Goal: Task Accomplishment & Management: Use online tool/utility

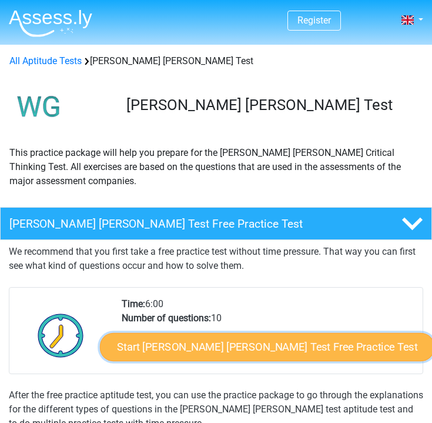
click at [224, 349] on link "Start Watson Glaser Test Free Practice Test" at bounding box center [267, 347] width 335 height 28
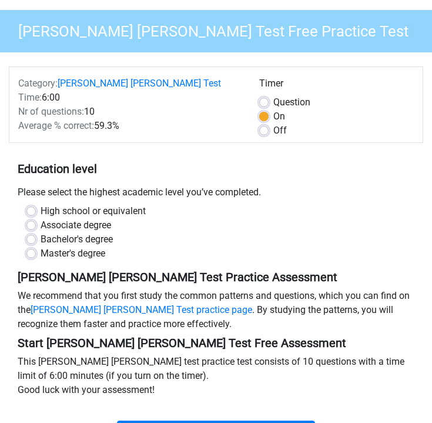
scroll to position [114, 0]
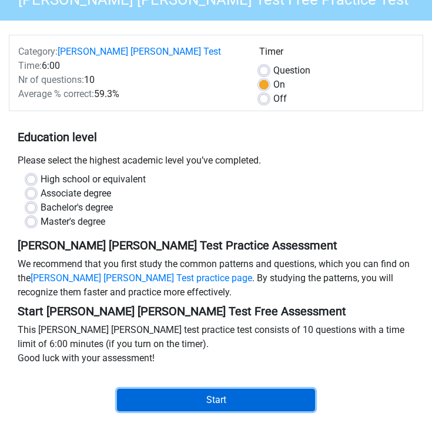
click at [221, 389] on input "Start" at bounding box center [216, 400] width 199 height 22
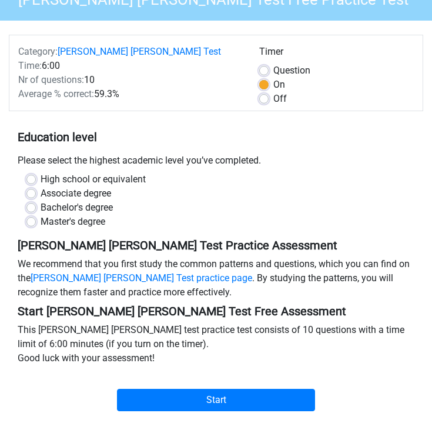
click at [62, 172] on label "High school or equivalent" at bounding box center [93, 179] width 105 height 14
click at [36, 172] on input "High school or equivalent" at bounding box center [30, 178] width 9 height 12
radio input "true"
click at [72, 201] on label "Bachelor's degree" at bounding box center [77, 208] width 72 height 14
click at [36, 201] on input "Bachelor's degree" at bounding box center [30, 207] width 9 height 12
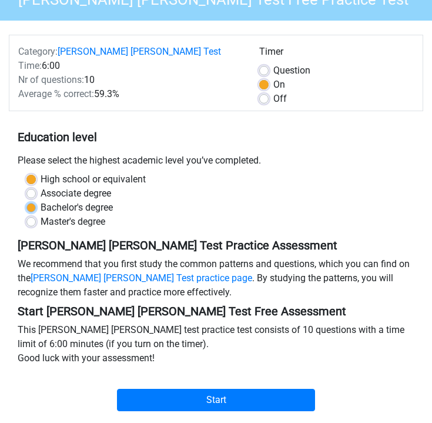
radio input "true"
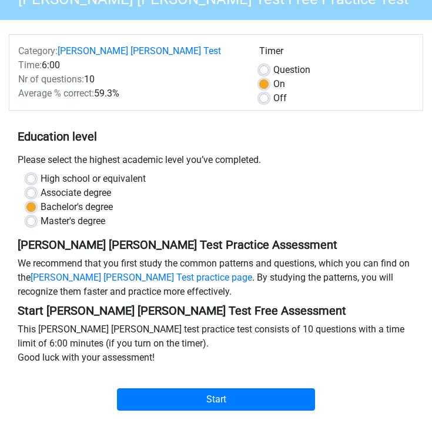
click at [74, 172] on label "High school or equivalent" at bounding box center [93, 179] width 105 height 14
click at [36, 172] on input "High school or equivalent" at bounding box center [30, 178] width 9 height 12
radio input "true"
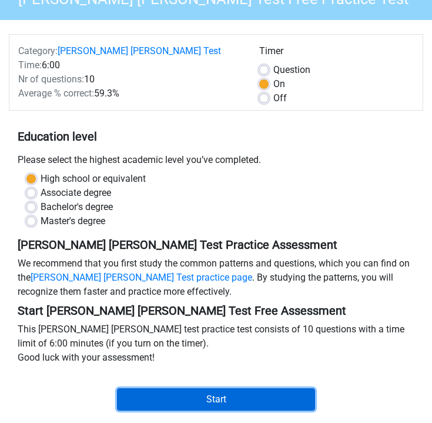
click at [196, 388] on input "Start" at bounding box center [216, 399] width 199 height 22
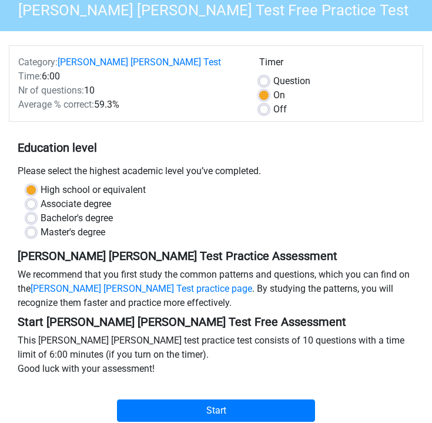
scroll to position [101, 0]
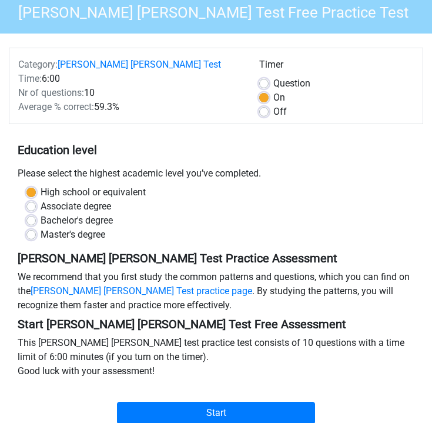
click at [271, 105] on div "Off" at bounding box center [336, 112] width 155 height 14
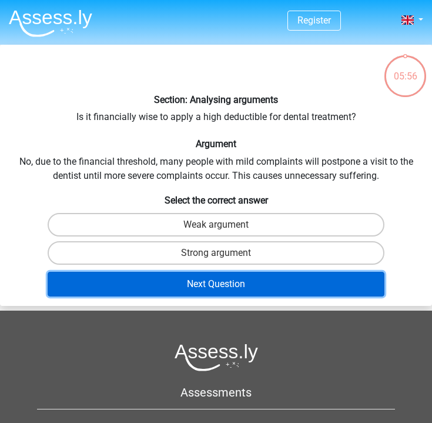
click at [172, 281] on button "Next Question" at bounding box center [217, 284] width 338 height 25
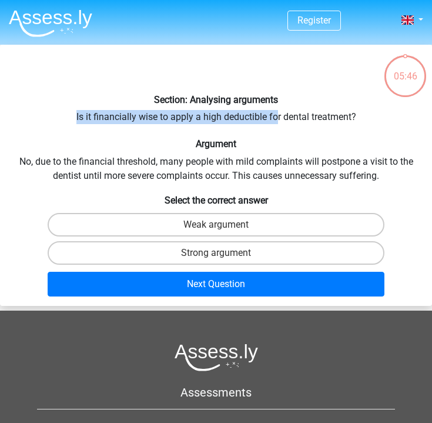
drag, startPoint x: 75, startPoint y: 115, endPoint x: 276, endPoint y: 116, distance: 201.2
click at [276, 116] on div "Section: Analysing arguments Is it financially wise to apply a high deductible …" at bounding box center [216, 175] width 432 height 252
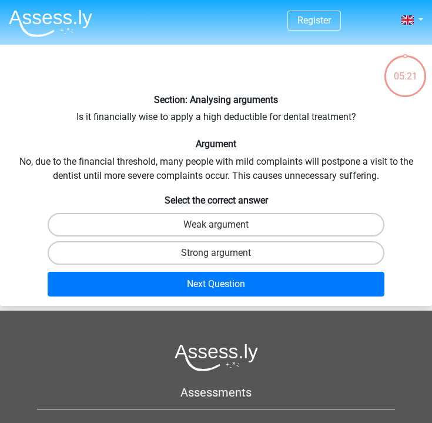
click at [65, 162] on div "Section: Analysing arguments Is it financially wise to apply a high deductible …" at bounding box center [216, 175] width 432 height 252
click at [186, 251] on label "Strong argument" at bounding box center [217, 253] width 338 height 24
click at [216, 253] on input "Strong argument" at bounding box center [220, 257] width 8 height 8
radio input "true"
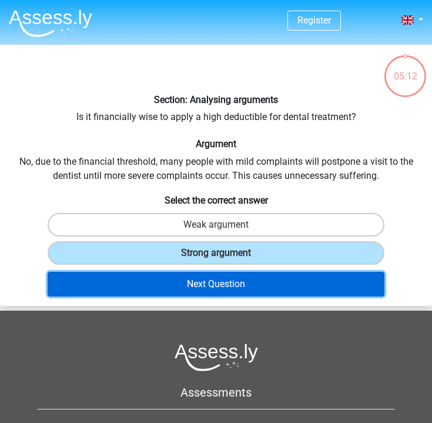
click at [212, 279] on button "Next Question" at bounding box center [217, 284] width 338 height 25
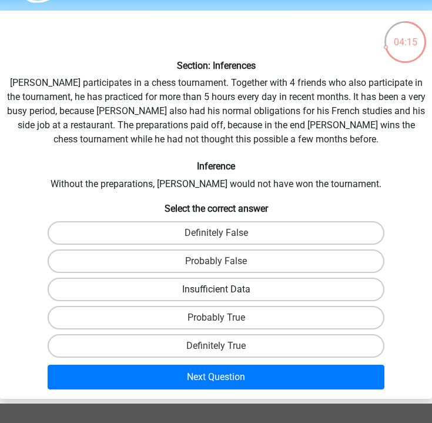
scroll to position [35, 0]
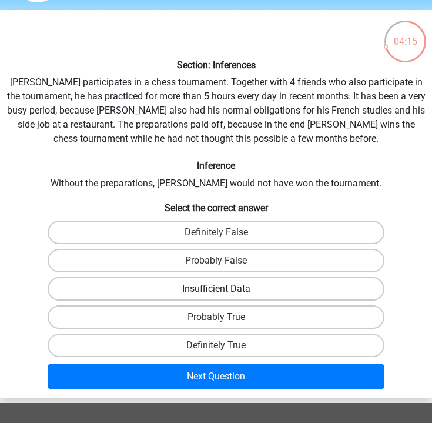
click at [206, 284] on label "Insufficient Data" at bounding box center [217, 289] width 338 height 24
click at [216, 289] on input "Insufficient Data" at bounding box center [220, 293] width 8 height 8
radio input "true"
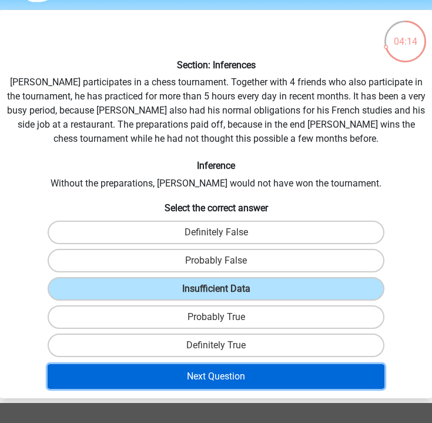
click at [236, 365] on button "Next Question" at bounding box center [217, 376] width 338 height 25
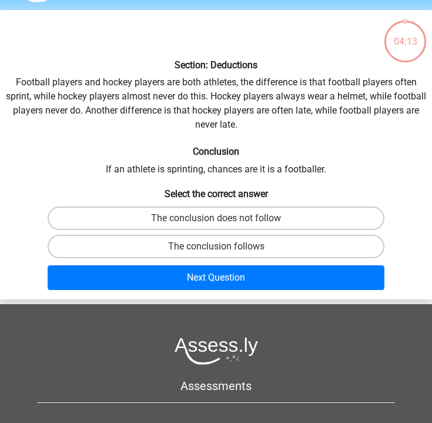
scroll to position [45, 0]
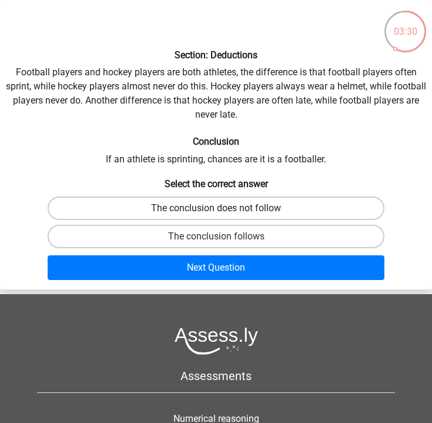
click at [214, 214] on label "The conclusion does not follow" at bounding box center [217, 208] width 338 height 24
click at [216, 214] on input "The conclusion does not follow" at bounding box center [220, 212] width 8 height 8
radio input "true"
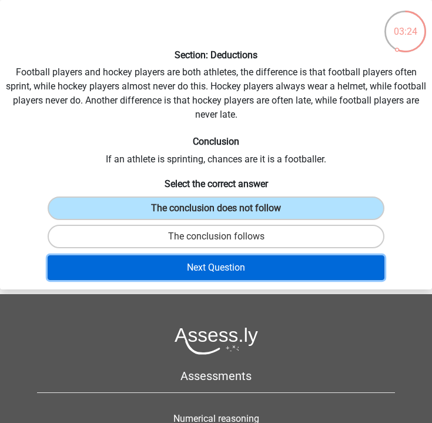
click at [212, 271] on button "Next Question" at bounding box center [217, 267] width 338 height 25
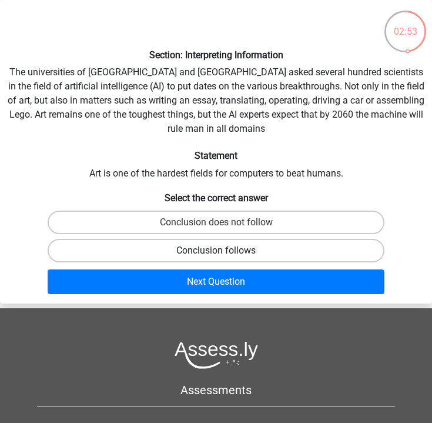
click at [206, 258] on label "Conclusion follows" at bounding box center [217, 251] width 338 height 24
click at [216, 258] on input "Conclusion follows" at bounding box center [220, 255] width 8 height 8
radio input "true"
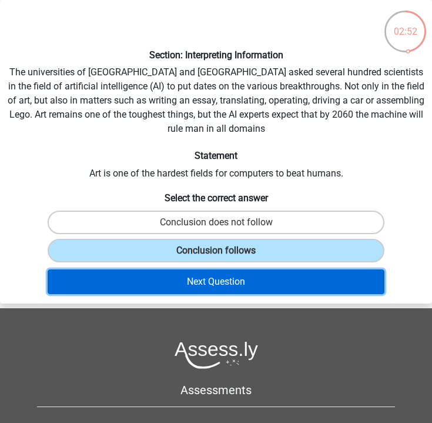
click at [222, 274] on button "Next Question" at bounding box center [217, 281] width 338 height 25
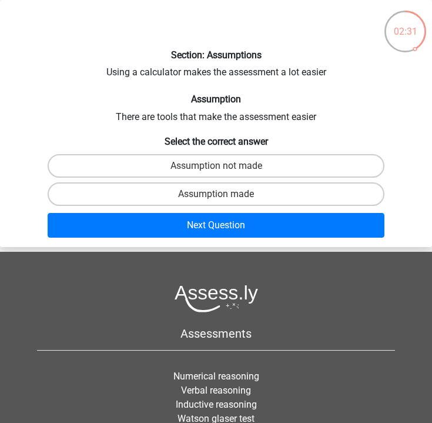
click at [221, 166] on input "Assumption not made" at bounding box center [220, 170] width 8 height 8
radio input "true"
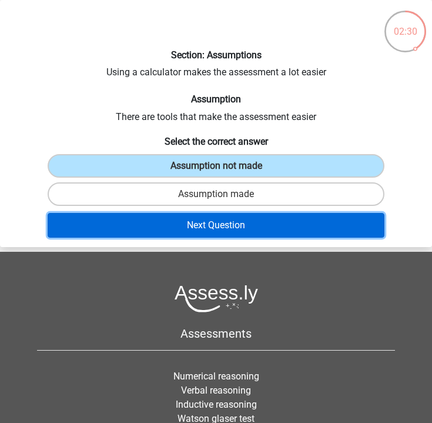
click at [248, 216] on button "Next Question" at bounding box center [217, 225] width 338 height 25
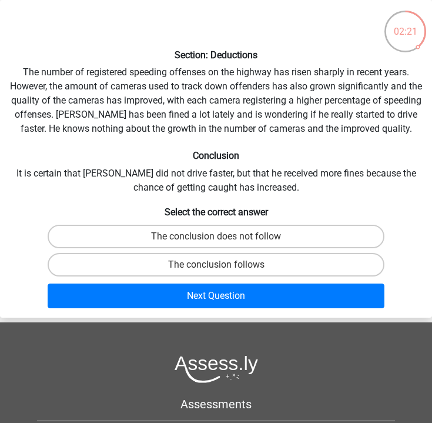
scroll to position [44, 0]
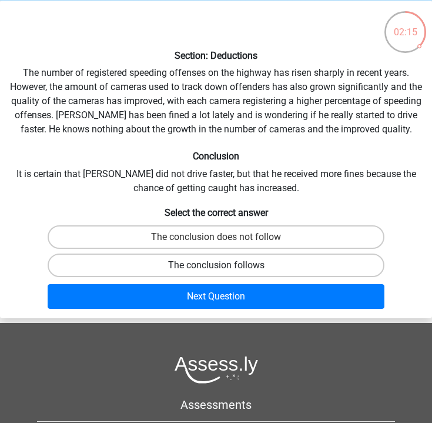
click at [210, 258] on label "The conclusion follows" at bounding box center [217, 266] width 338 height 24
click at [216, 265] on input "The conclusion follows" at bounding box center [220, 269] width 8 height 8
radio input "true"
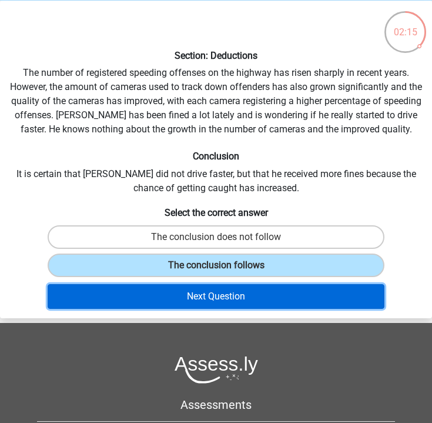
click at [223, 289] on button "Next Question" at bounding box center [217, 296] width 338 height 25
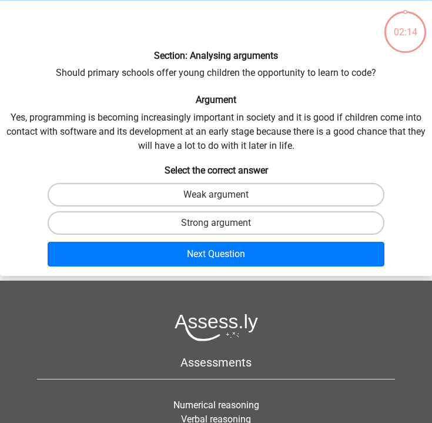
scroll to position [45, 0]
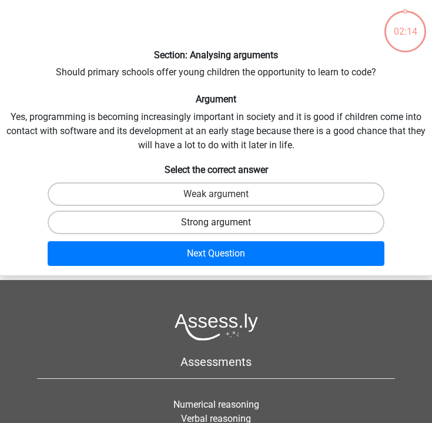
click at [209, 216] on label "Strong argument" at bounding box center [217, 223] width 338 height 24
click at [216, 222] on input "Strong argument" at bounding box center [220, 226] width 8 height 8
radio input "true"
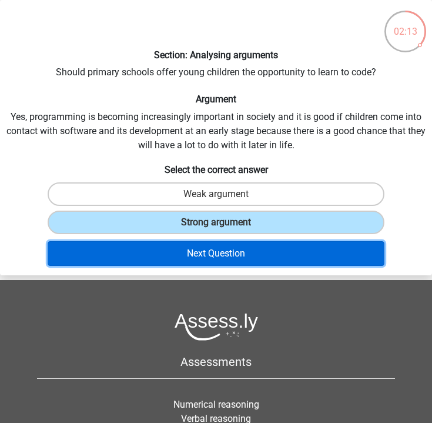
click at [215, 249] on button "Next Question" at bounding box center [217, 253] width 338 height 25
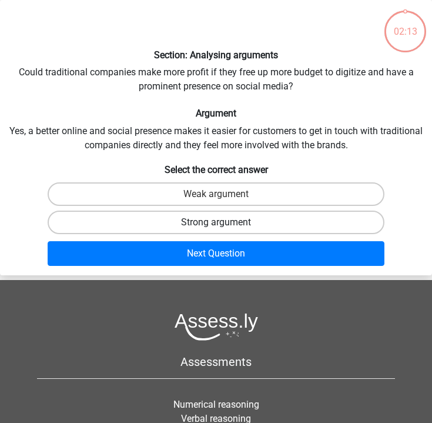
click at [215, 230] on label "Strong argument" at bounding box center [217, 223] width 338 height 24
click at [216, 230] on input "Strong argument" at bounding box center [220, 226] width 8 height 8
radio input "true"
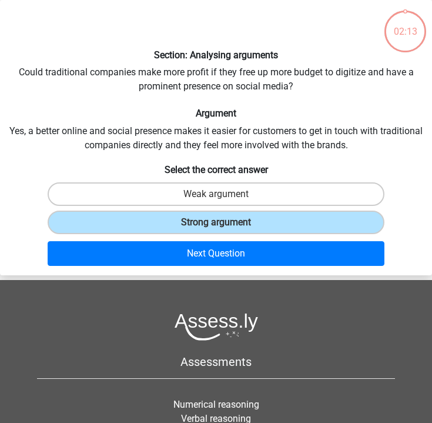
click at [218, 238] on div "Next Question" at bounding box center [216, 253] width 423 height 34
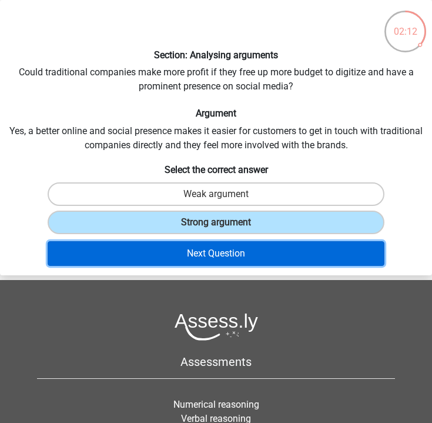
click at [228, 254] on button "Next Question" at bounding box center [217, 253] width 338 height 25
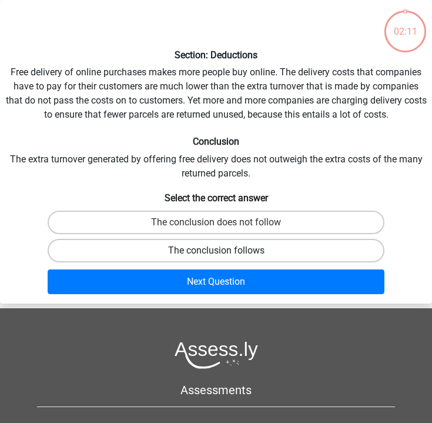
click at [227, 239] on label "The conclusion follows" at bounding box center [217, 251] width 338 height 24
click at [224, 251] on input "The conclusion follows" at bounding box center [220, 255] width 8 height 8
radio input "true"
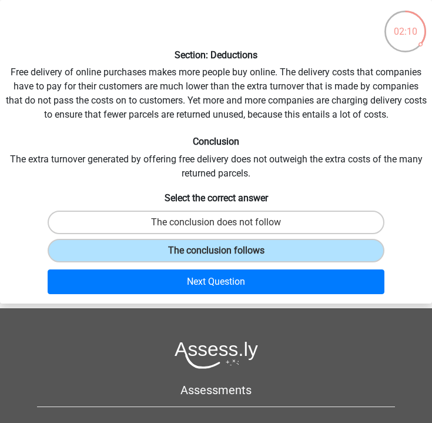
click at [229, 269] on div "Next Question" at bounding box center [216, 283] width 431 height 29
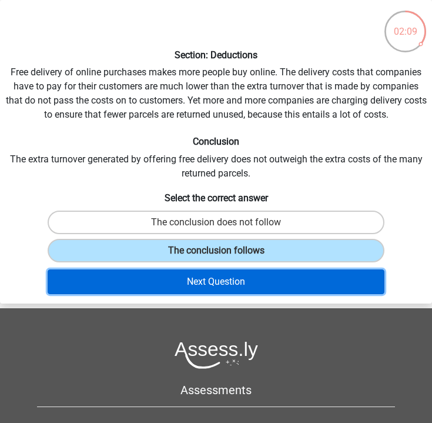
click at [249, 282] on button "Next Question" at bounding box center [217, 281] width 338 height 25
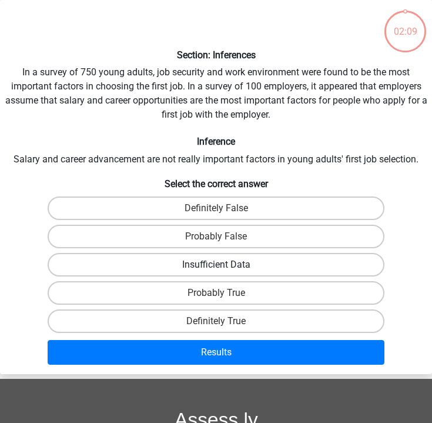
click at [248, 254] on label "Insufficient Data" at bounding box center [217, 265] width 338 height 24
click at [224, 265] on input "Insufficient Data" at bounding box center [220, 269] width 8 height 8
radio input "true"
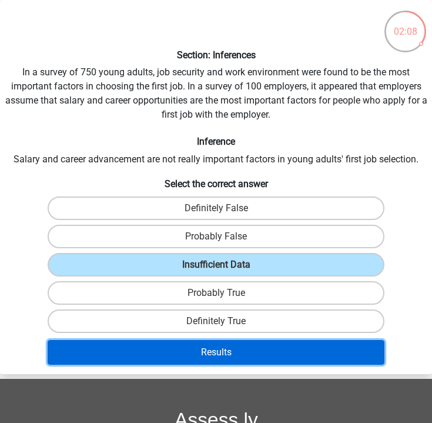
click at [248, 345] on button "Results" at bounding box center [217, 352] width 338 height 25
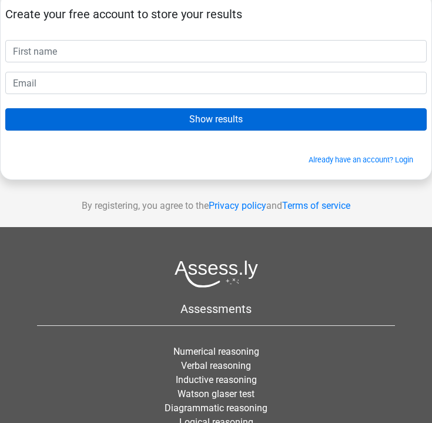
scroll to position [62, 0]
